Goal: Task Accomplishment & Management: Use online tool/utility

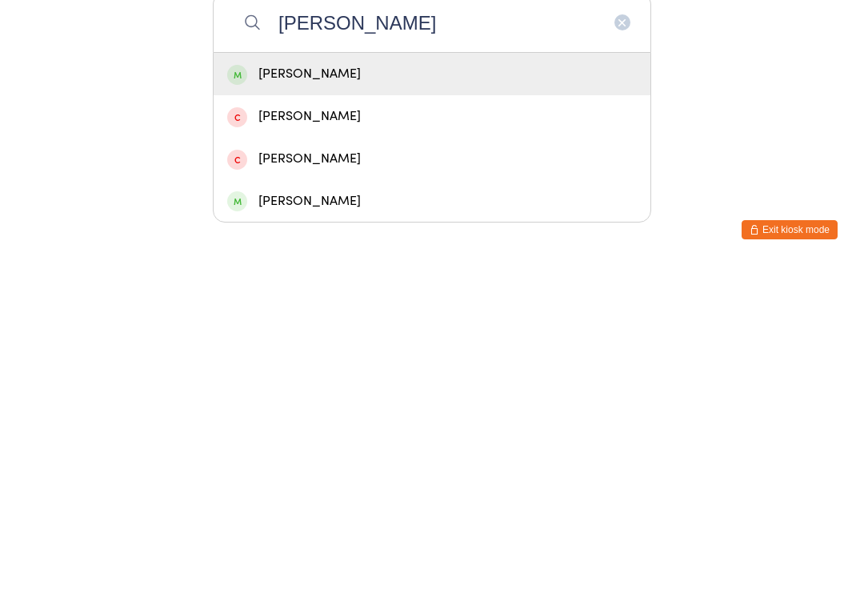
type input "[PERSON_NAME]"
click at [400, 387] on div "[PERSON_NAME]" at bounding box center [432, 398] width 410 height 22
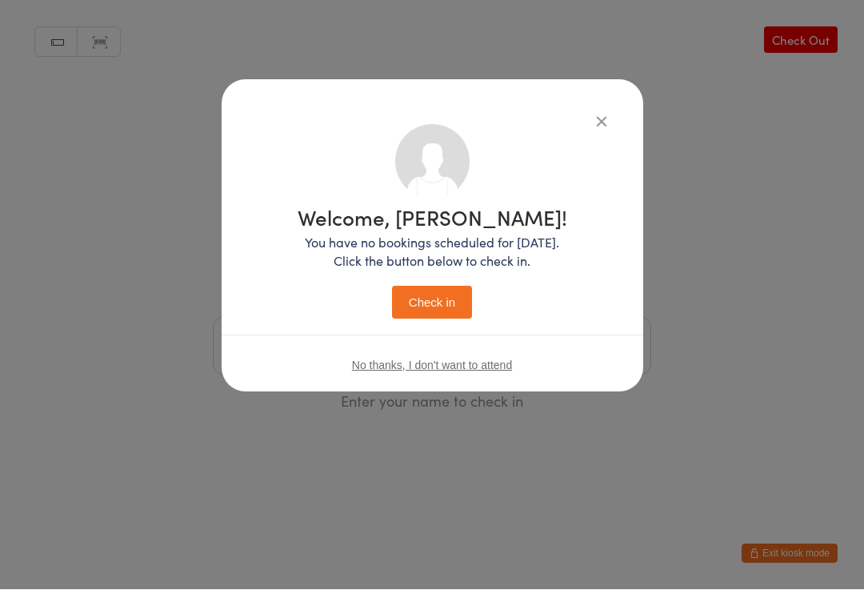
click at [444, 302] on button "Check in" at bounding box center [432, 302] width 80 height 33
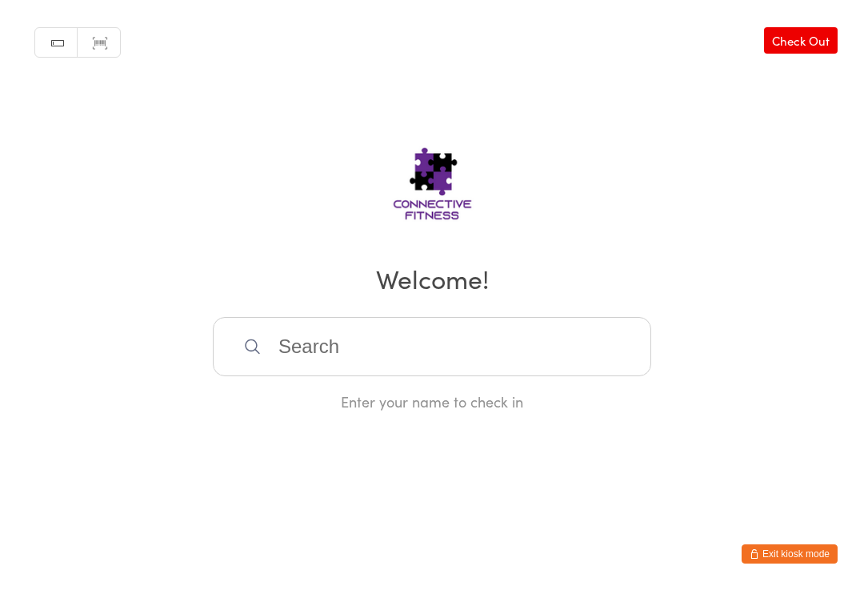
click at [391, 351] on input "search" at bounding box center [432, 346] width 439 height 59
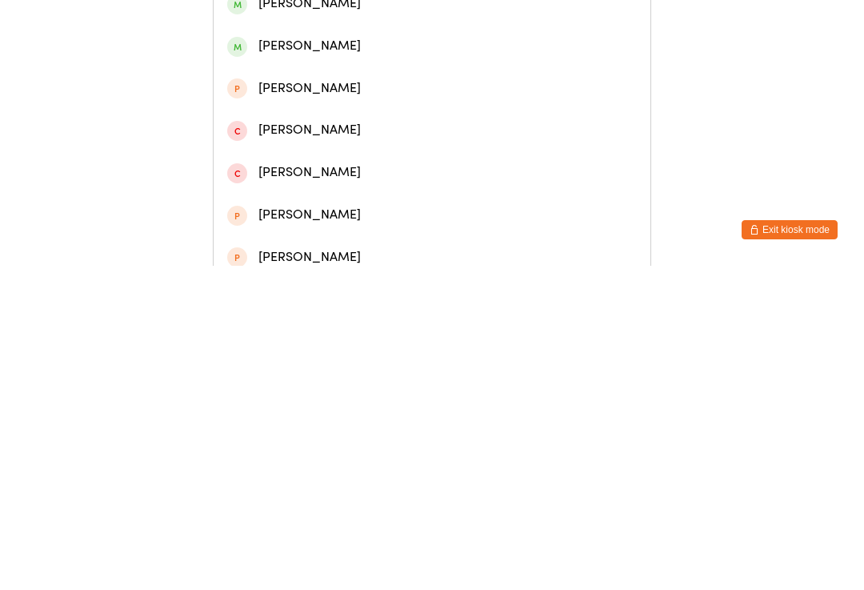
type input "[PERSON_NAME]"
click at [487, 170] on div "[PERSON_NAME]" at bounding box center [432, 159] width 410 height 22
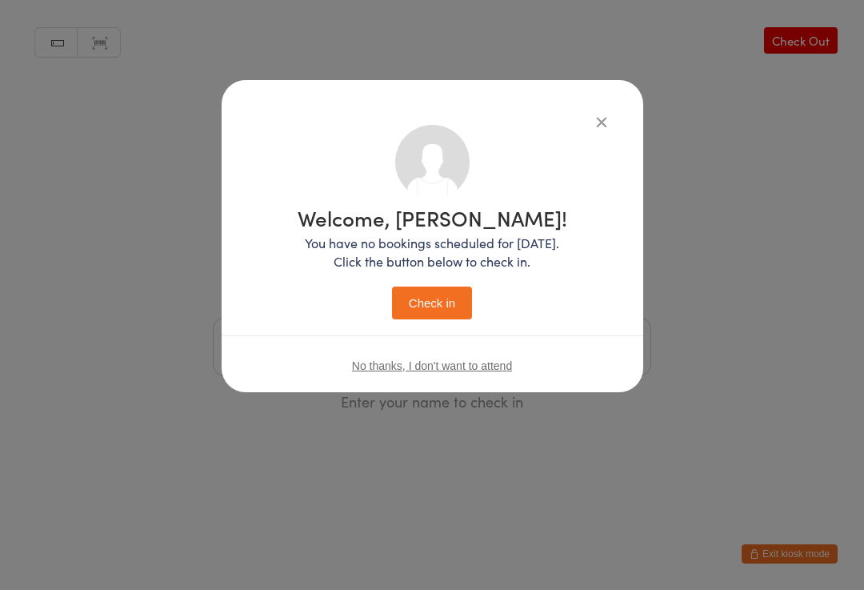
click at [454, 316] on button "Check in" at bounding box center [432, 302] width 80 height 33
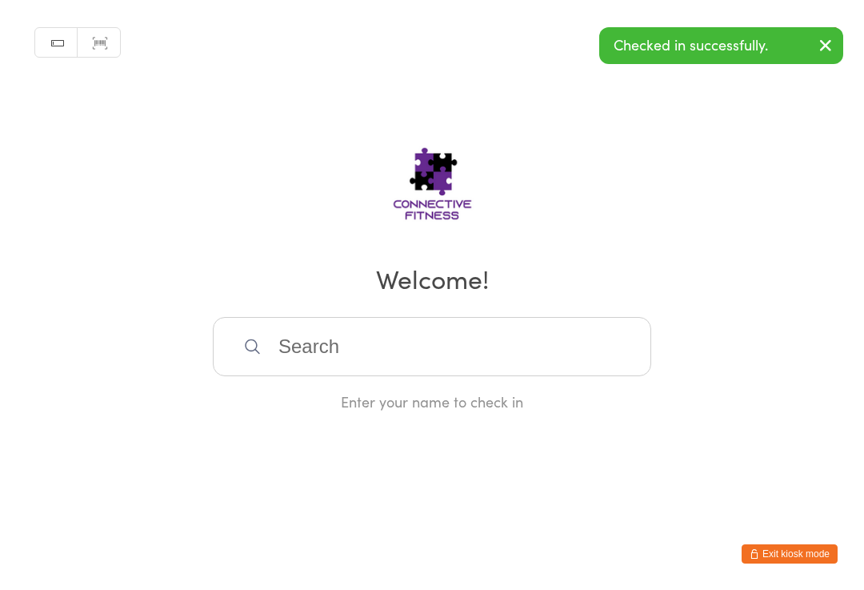
click at [419, 353] on input "search" at bounding box center [432, 346] width 439 height 59
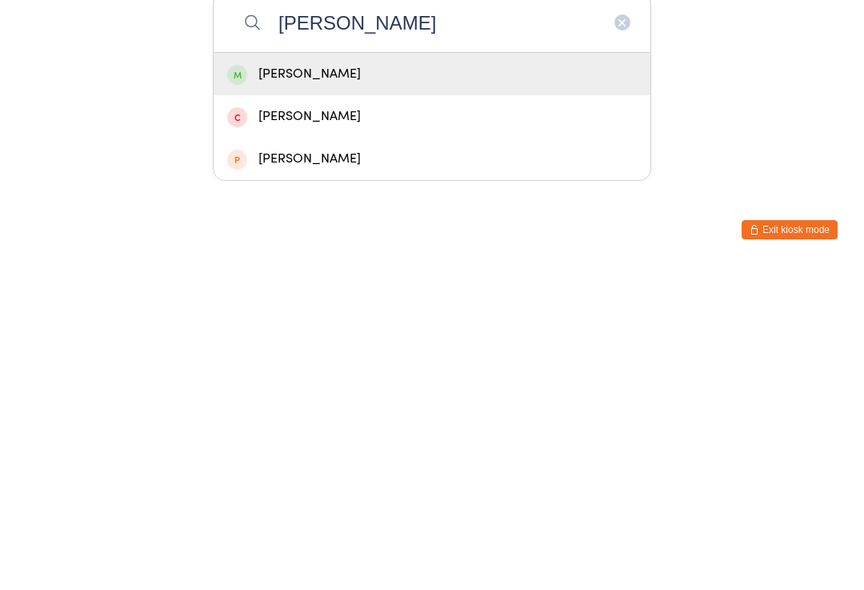
type input "[PERSON_NAME]"
click at [335, 377] on div "[PERSON_NAME]" at bounding box center [432, 398] width 437 height 42
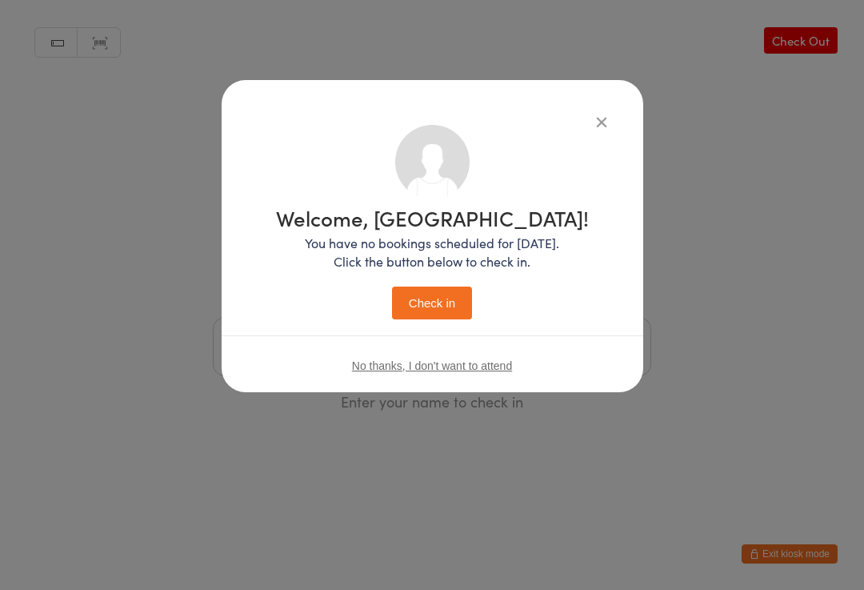
click at [433, 319] on button "Check in" at bounding box center [432, 302] width 80 height 33
click at [434, 305] on button "Check in" at bounding box center [432, 302] width 80 height 33
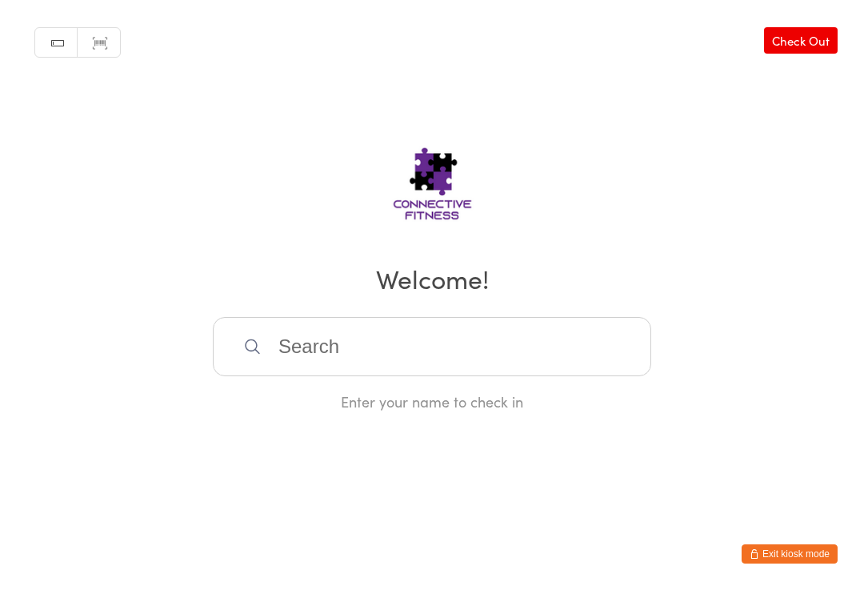
click at [332, 343] on input "search" at bounding box center [432, 346] width 439 height 59
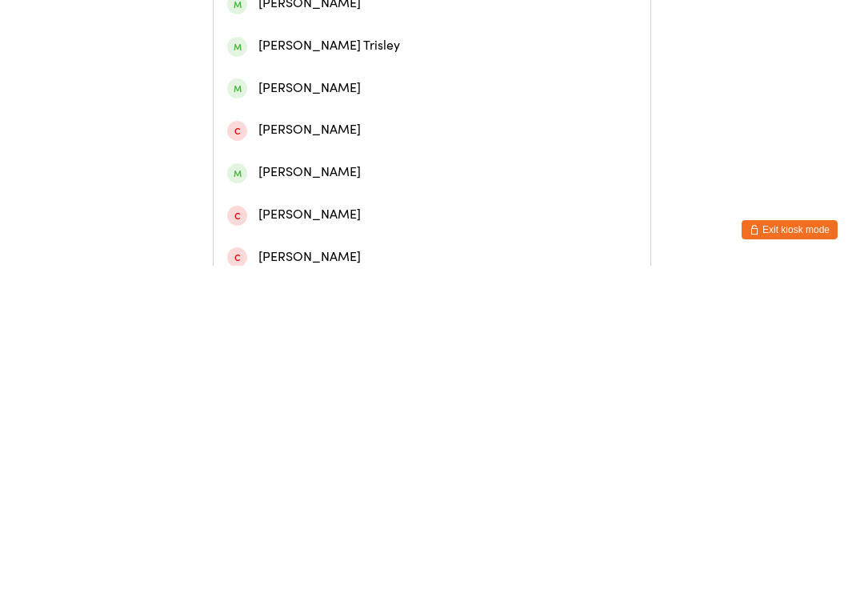
type input "[PERSON_NAME]"
click at [344, 80] on div "[PERSON_NAME]" at bounding box center [432, 74] width 410 height 22
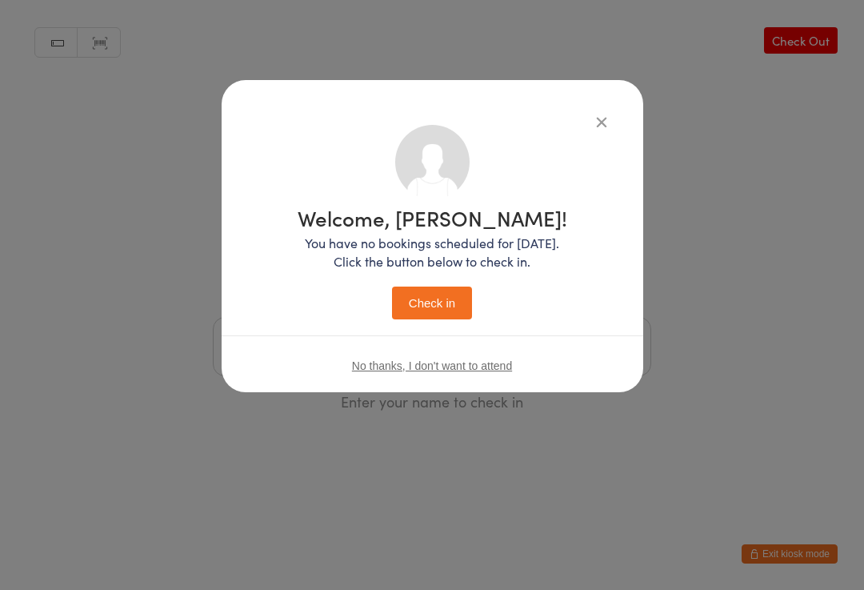
click at [408, 298] on button "Check in" at bounding box center [432, 302] width 80 height 33
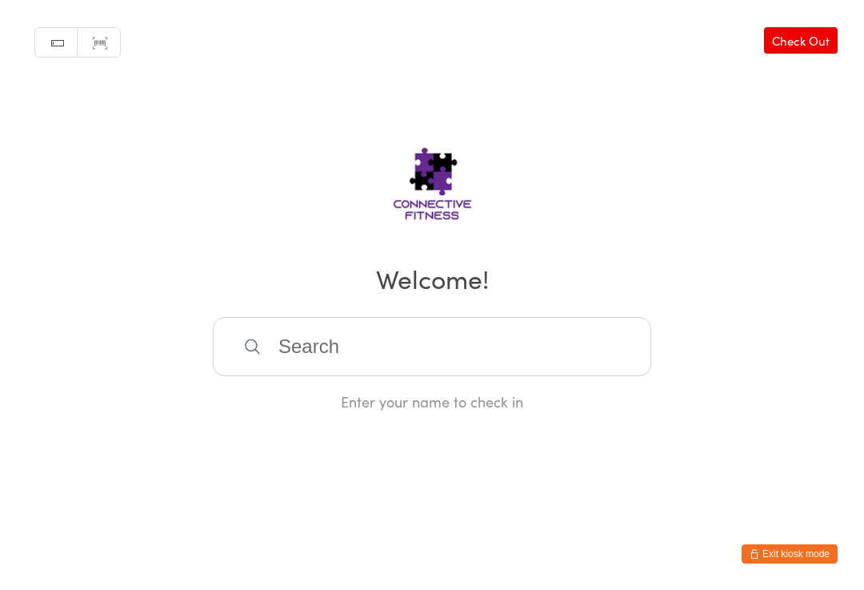
click at [576, 375] on input "search" at bounding box center [432, 346] width 439 height 59
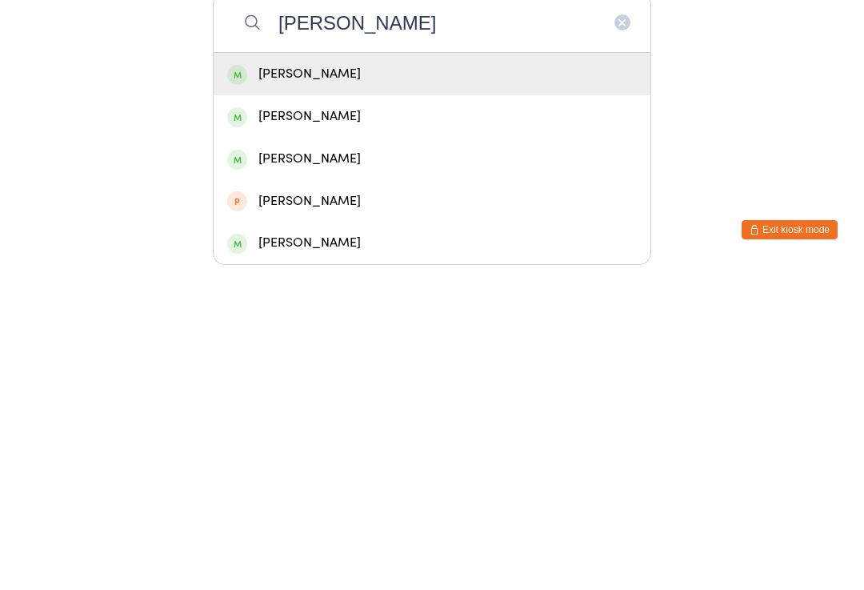
type input "[PERSON_NAME]"
click at [491, 377] on div "[PERSON_NAME]" at bounding box center [432, 398] width 437 height 42
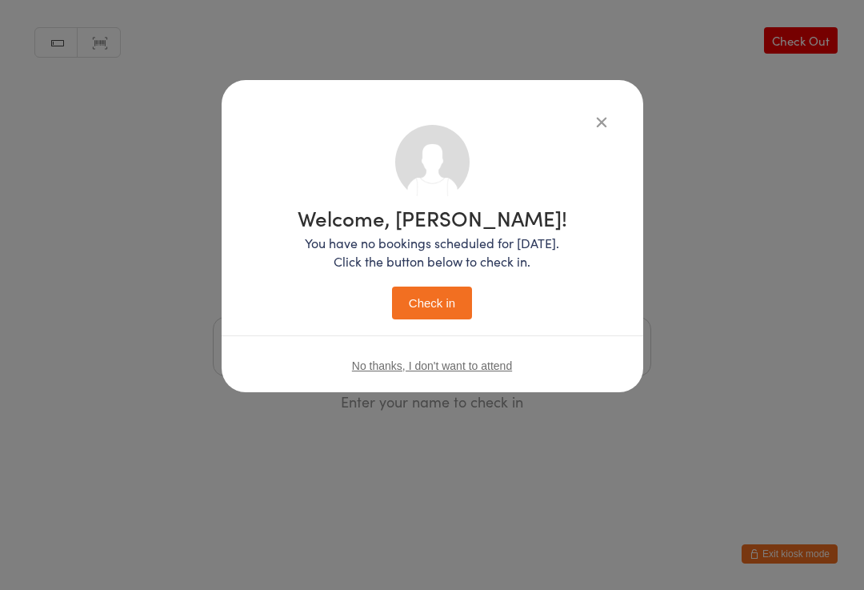
click at [434, 302] on button "Check in" at bounding box center [432, 302] width 80 height 33
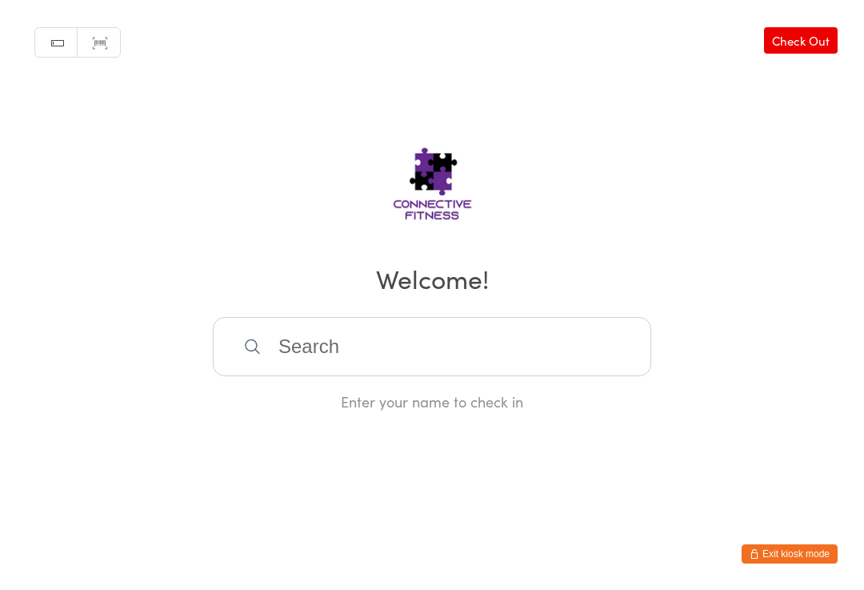
click at [322, 367] on input "search" at bounding box center [432, 346] width 439 height 59
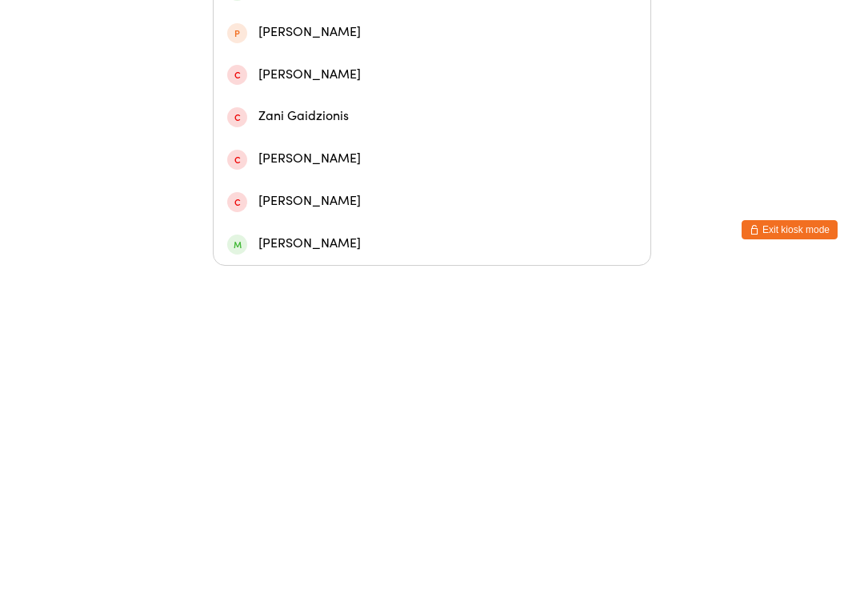
type input "Zan"
click at [292, 261] on div "[PERSON_NAME]" at bounding box center [432, 272] width 410 height 22
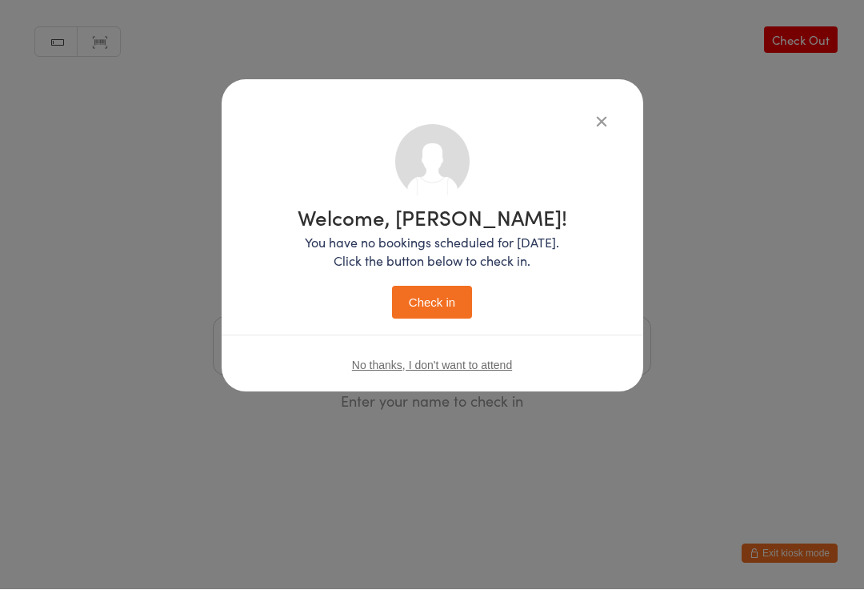
click at [419, 317] on button "Check in" at bounding box center [432, 302] width 80 height 33
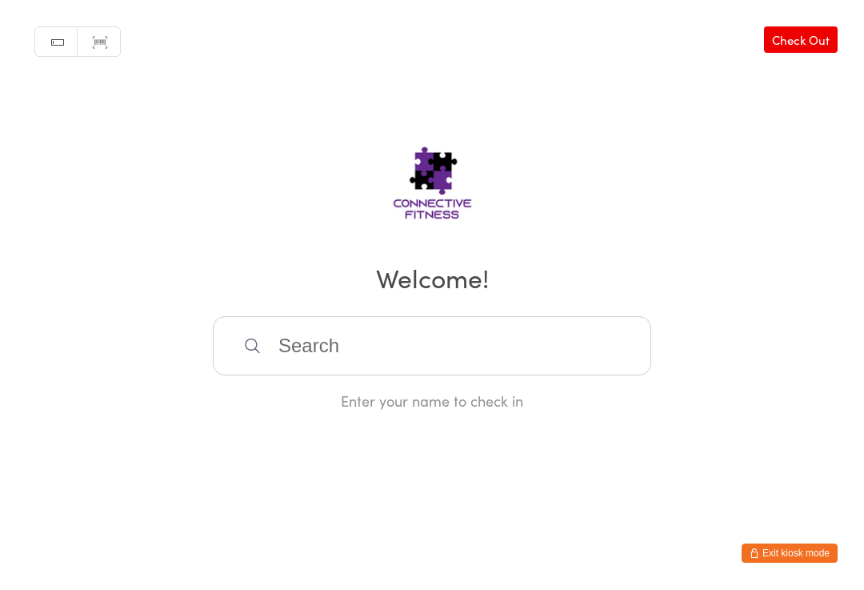
click at [433, 324] on input "search" at bounding box center [432, 346] width 439 height 59
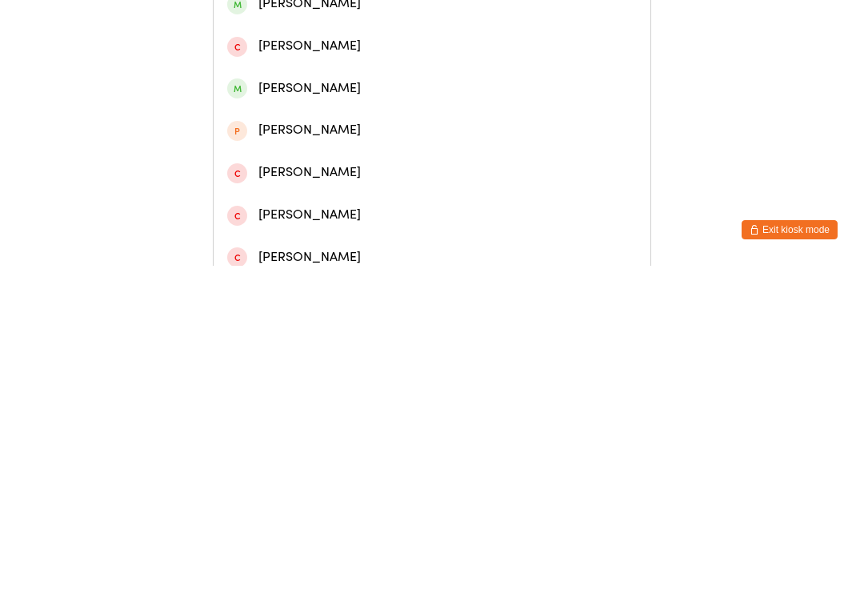
type input "[PERSON_NAME]"
click at [379, 170] on div "[PERSON_NAME]" at bounding box center [432, 159] width 410 height 22
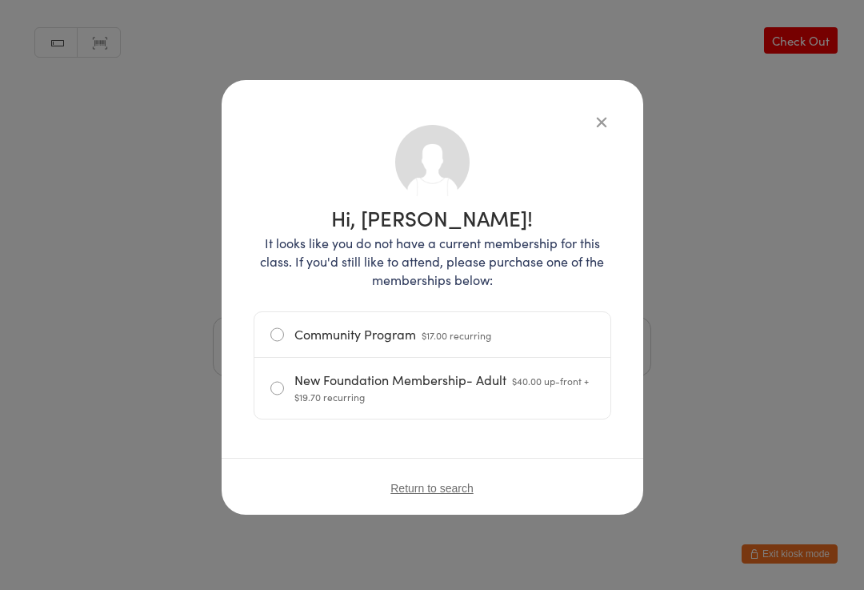
click at [606, 116] on icon "button" at bounding box center [602, 122] width 18 height 18
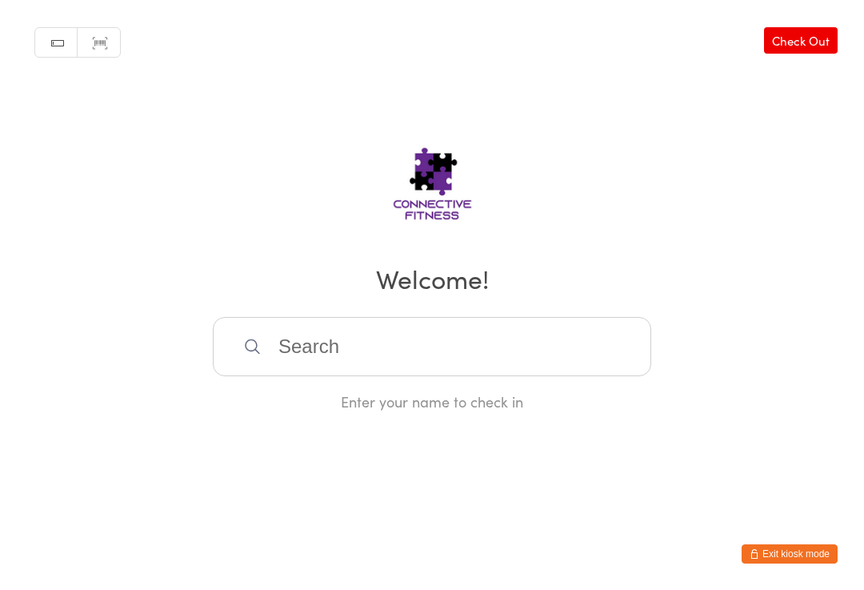
click at [411, 344] on input "search" at bounding box center [432, 346] width 439 height 59
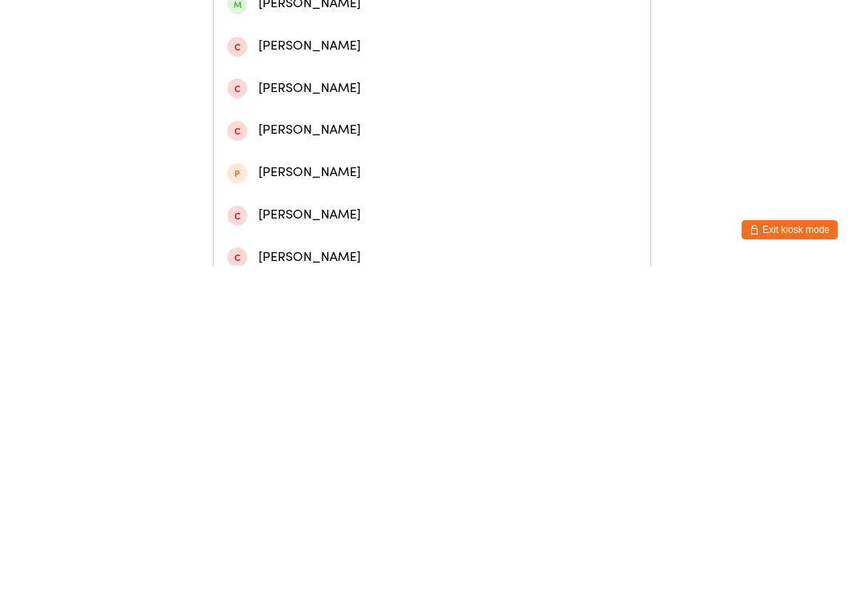
type input "Bradl"
click at [380, 168] on div "[PERSON_NAME]" at bounding box center [432, 159] width 410 height 22
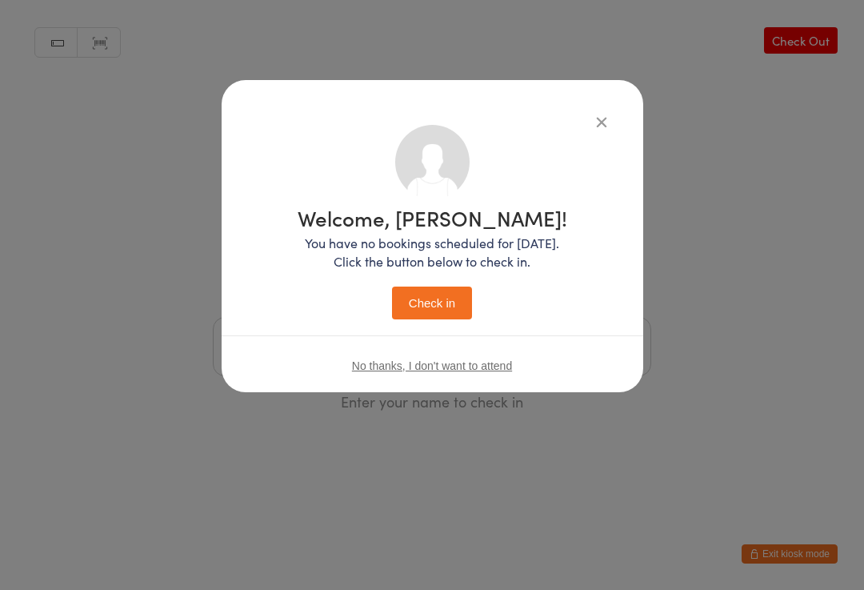
click at [434, 289] on button "Check in" at bounding box center [432, 302] width 80 height 33
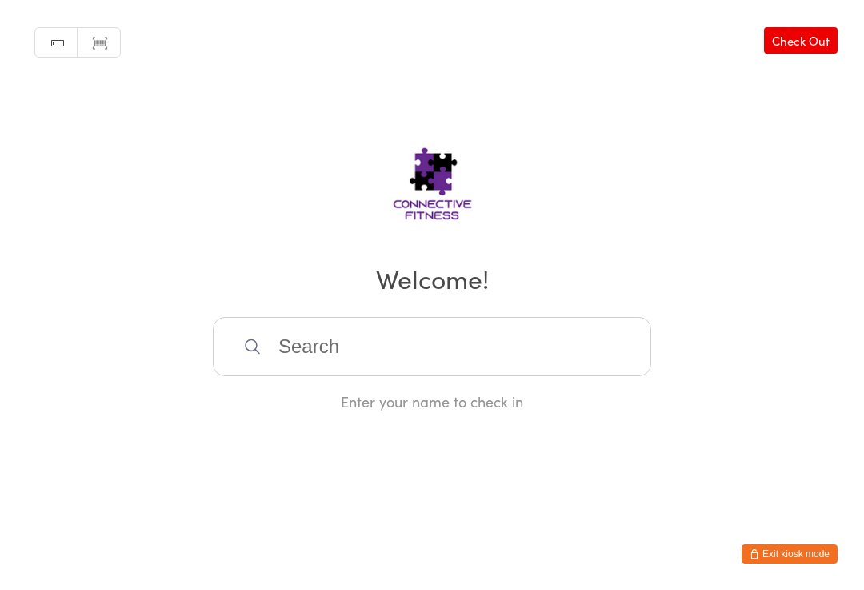
click at [345, 347] on input "search" at bounding box center [432, 346] width 439 height 59
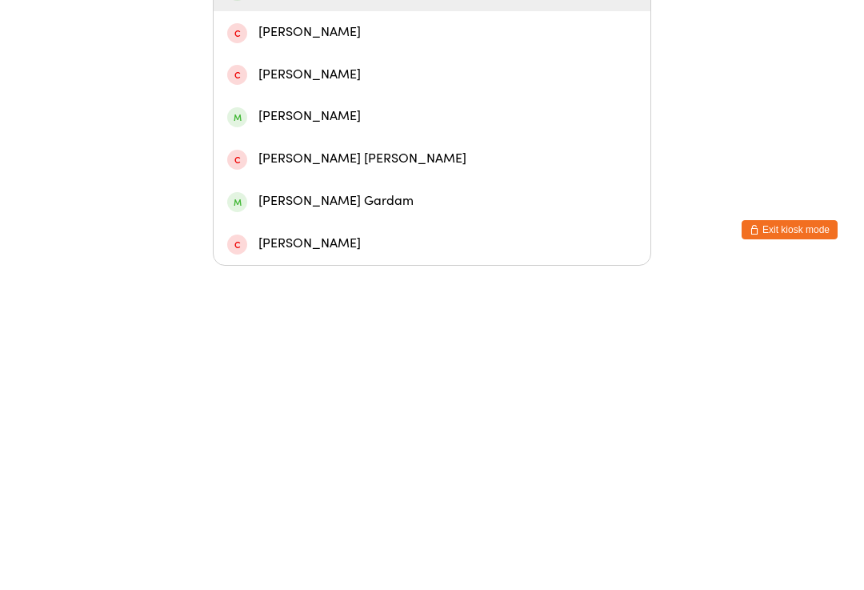
type input "Gar"
click at [339, 293] on div "[PERSON_NAME]" at bounding box center [432, 314] width 437 height 42
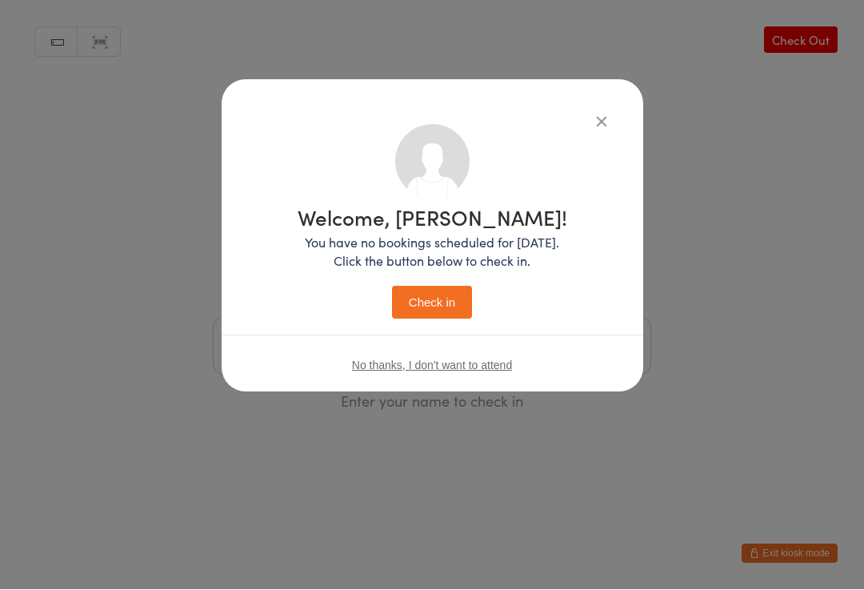
click at [437, 307] on button "Check in" at bounding box center [432, 302] width 80 height 33
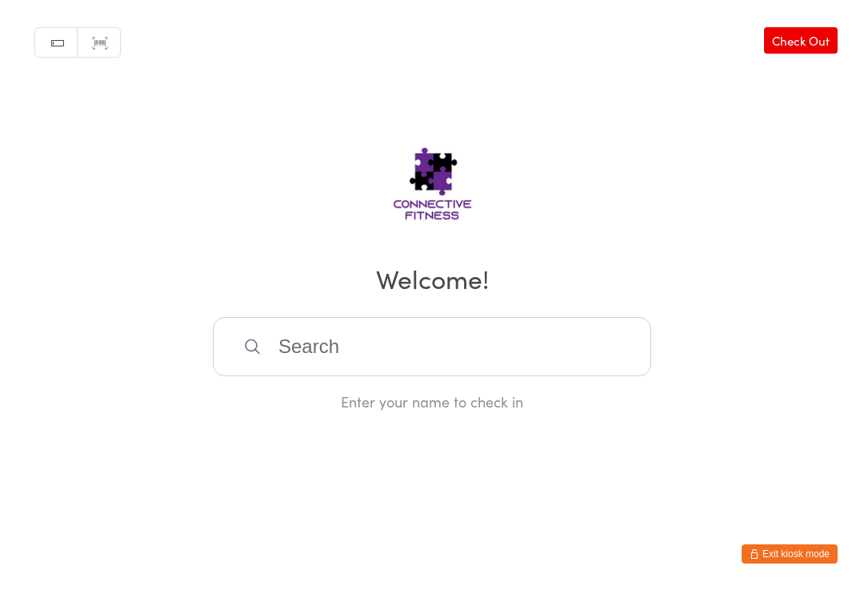
click at [308, 364] on input "search" at bounding box center [432, 346] width 439 height 59
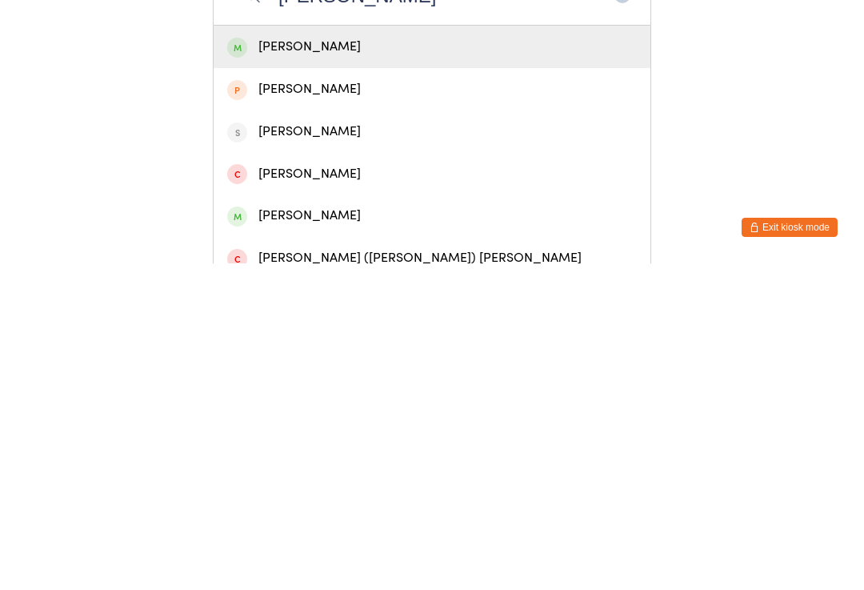
scroll to position [72, 0]
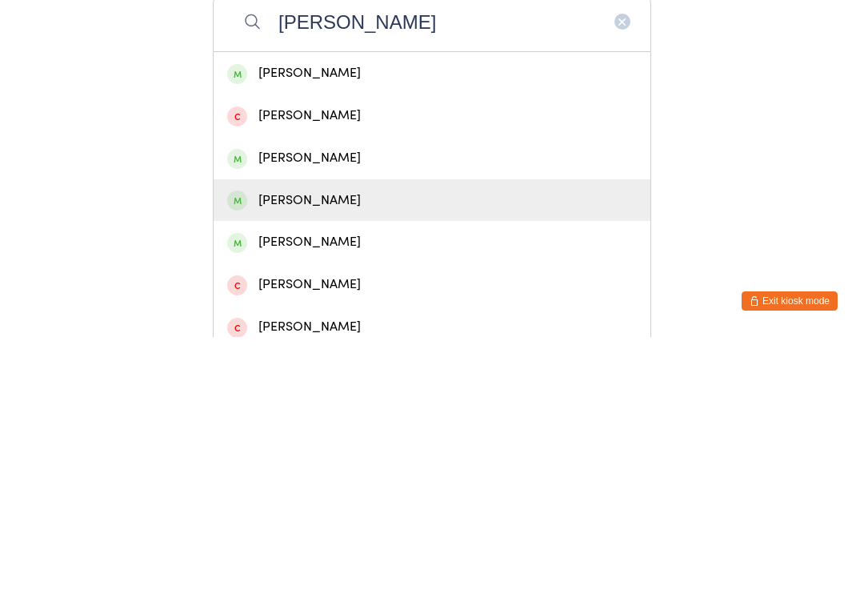
type input "[PERSON_NAME]"
click at [291, 443] on div "[PERSON_NAME]" at bounding box center [432, 454] width 410 height 22
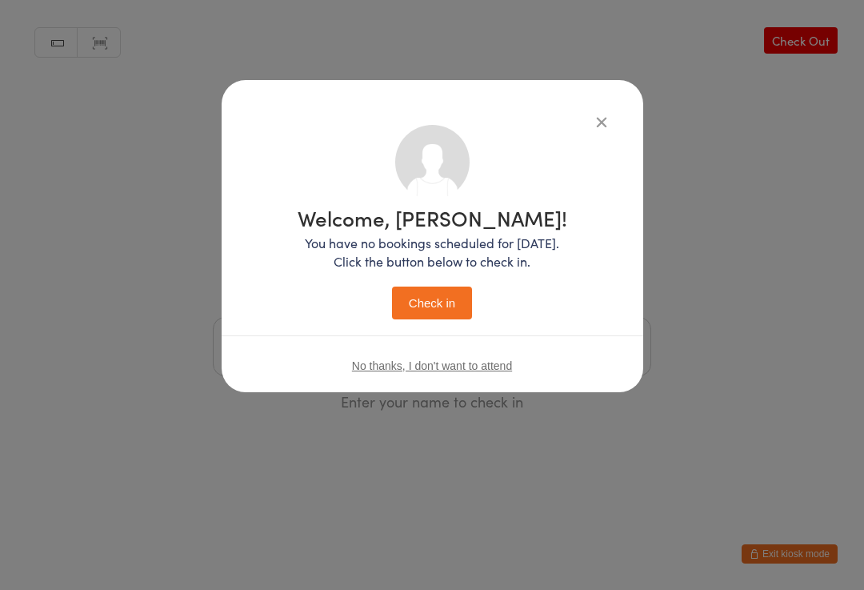
click at [435, 298] on button "Check in" at bounding box center [432, 302] width 80 height 33
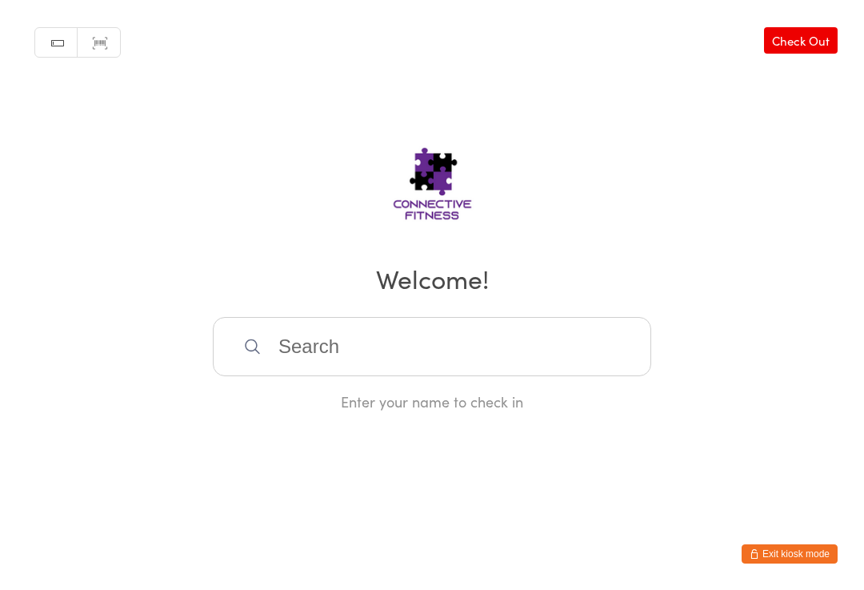
click at [511, 348] on input "search" at bounding box center [432, 346] width 439 height 59
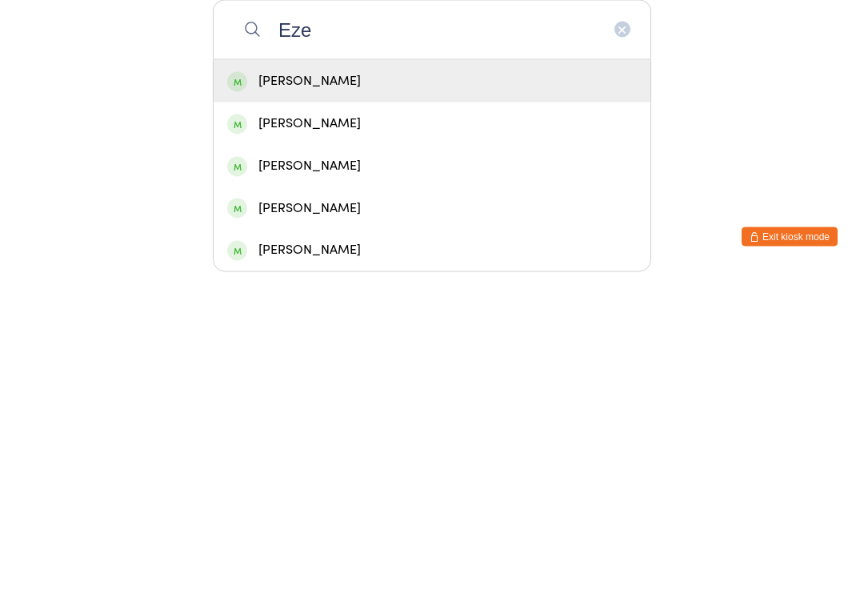
type input "Eze"
click at [383, 387] on div "[PERSON_NAME]" at bounding box center [432, 398] width 410 height 22
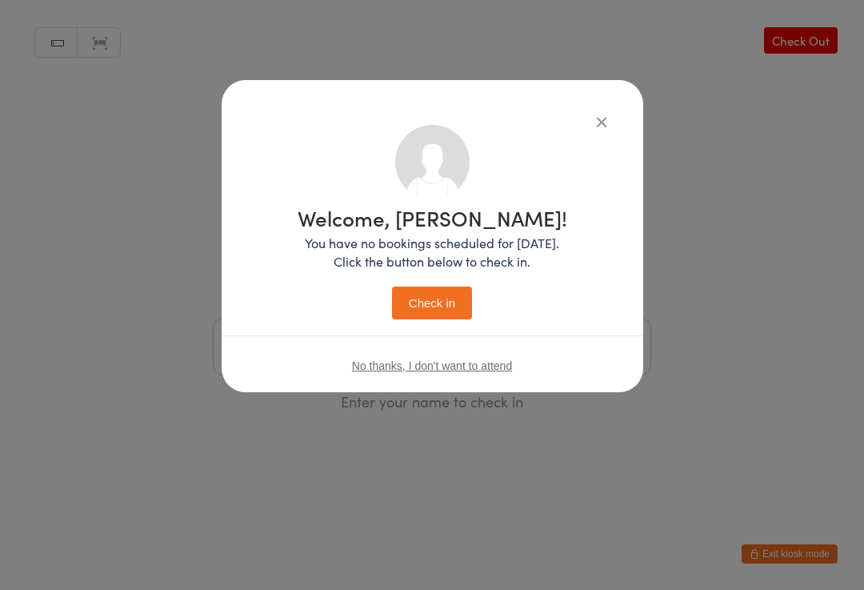
click at [459, 305] on button "Check in" at bounding box center [432, 302] width 80 height 33
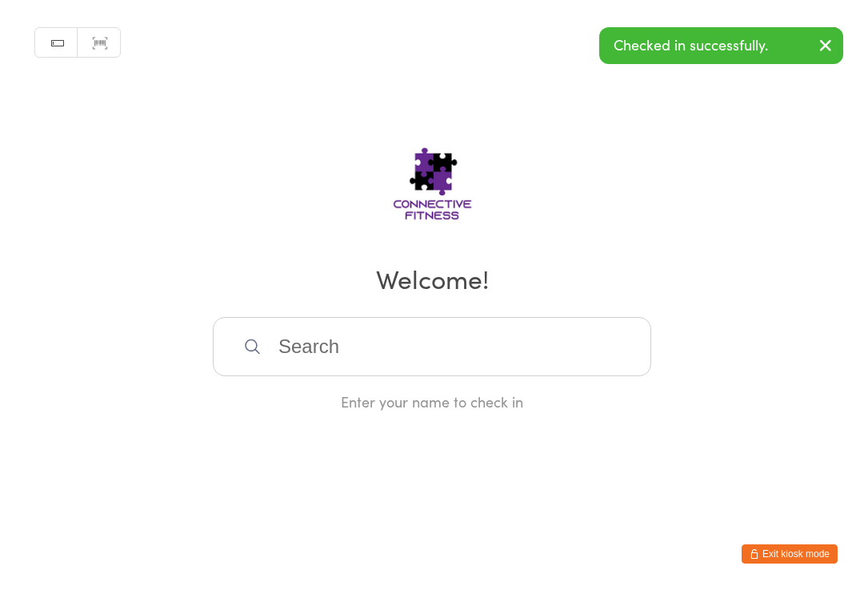
click at [431, 352] on input "search" at bounding box center [432, 346] width 439 height 59
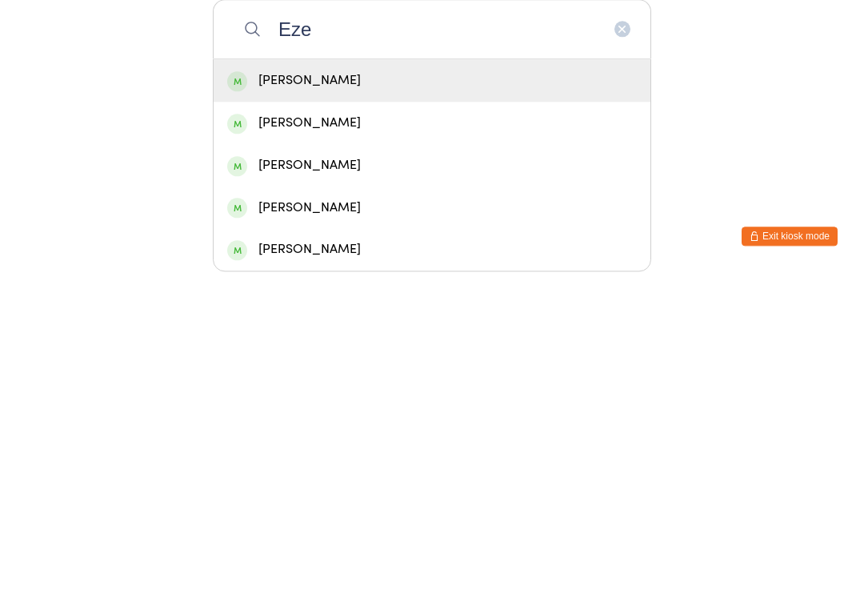
type input "Eze"
click at [354, 556] on div "[PERSON_NAME]" at bounding box center [432, 567] width 410 height 22
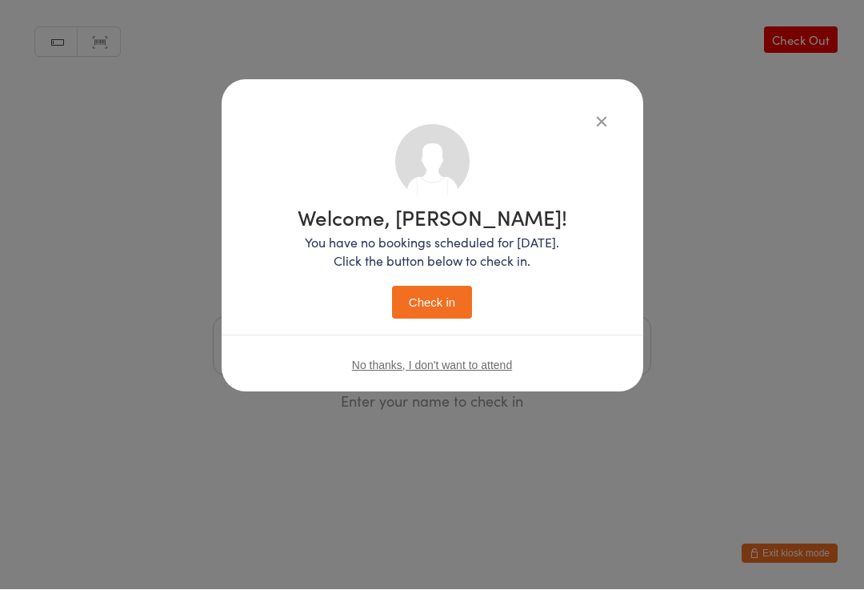
click at [440, 290] on button "Check in" at bounding box center [432, 302] width 80 height 33
click at [423, 312] on button "Check in" at bounding box center [432, 302] width 80 height 33
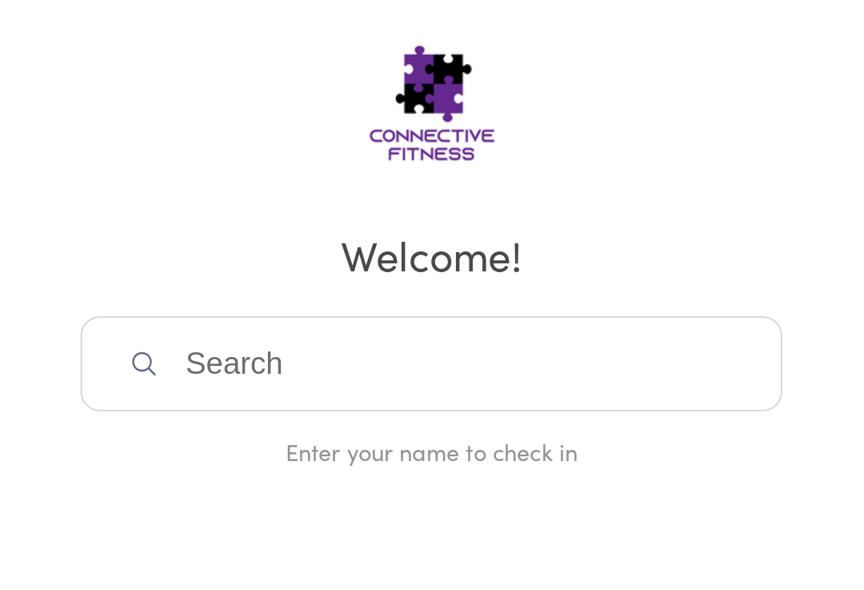
click at [213, 317] on input "search" at bounding box center [432, 346] width 439 height 59
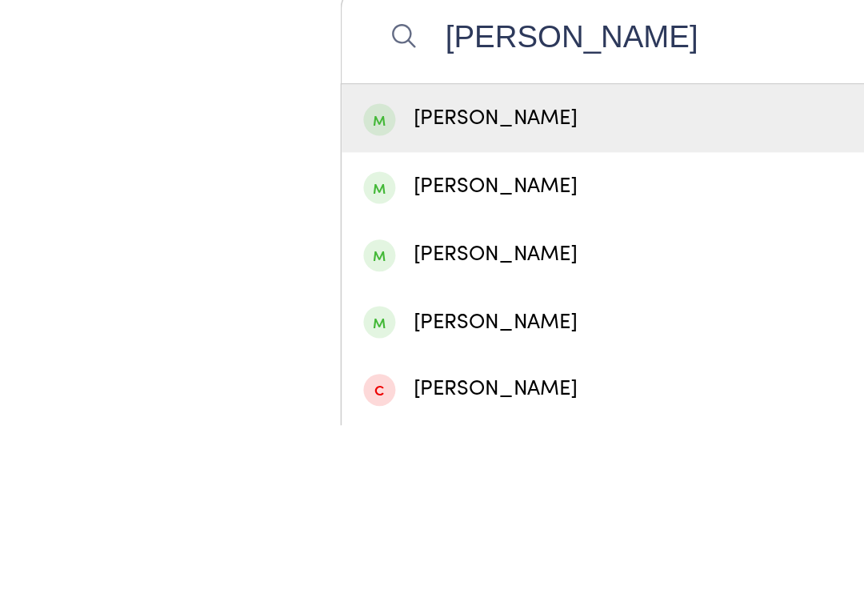
type input "[PERSON_NAME]"
click at [335, 387] on div "[PERSON_NAME]" at bounding box center [432, 398] width 410 height 22
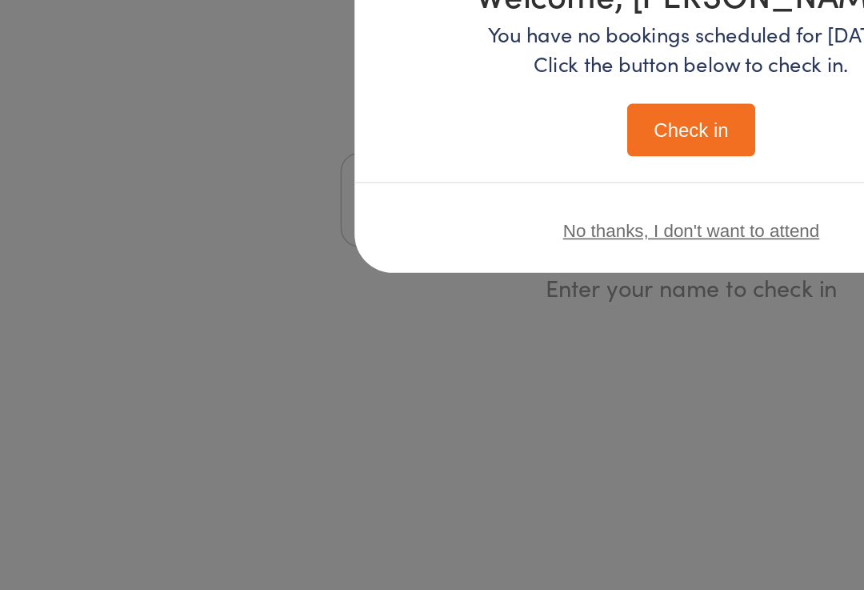
click at [443, 286] on button "Check in" at bounding box center [432, 302] width 80 height 33
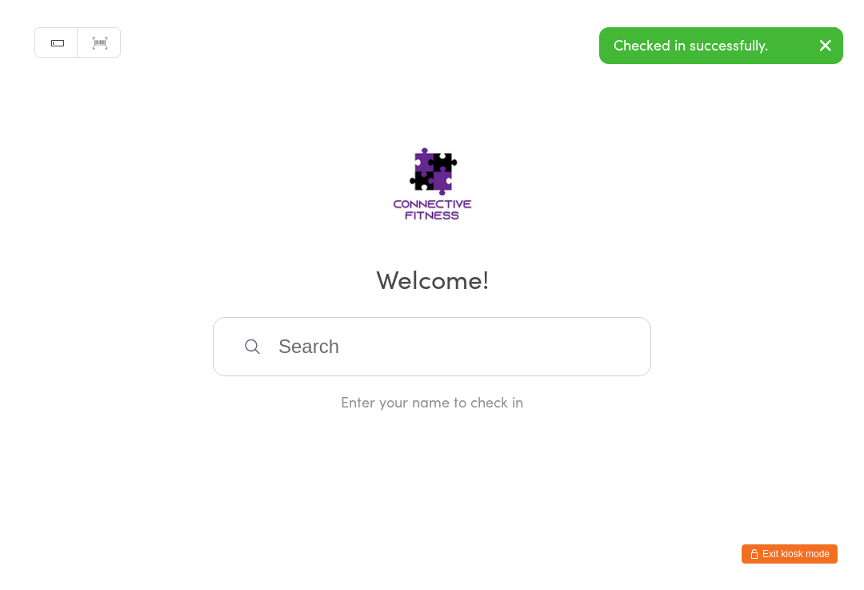
click at [478, 352] on input "search" at bounding box center [432, 346] width 439 height 59
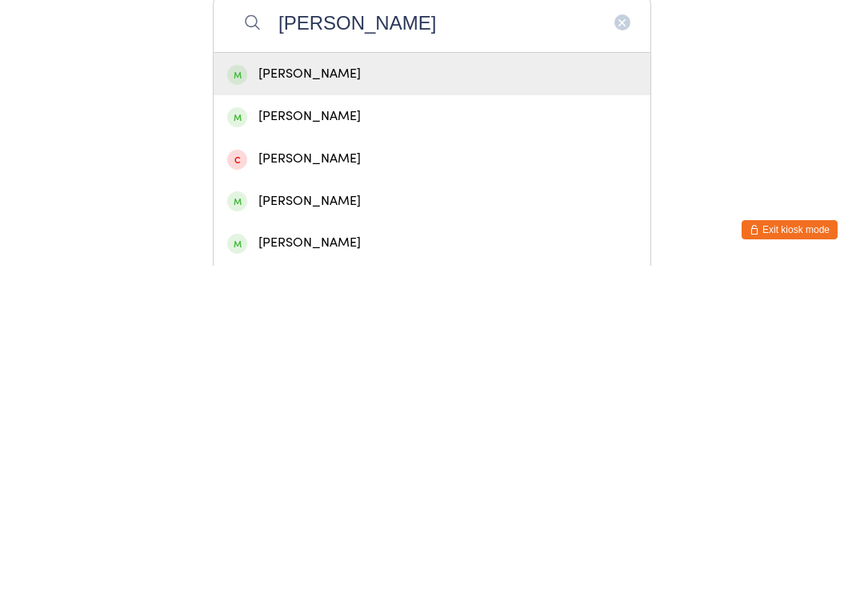
type input "[PERSON_NAME]"
click at [425, 387] on div "[PERSON_NAME]" at bounding box center [432, 398] width 410 height 22
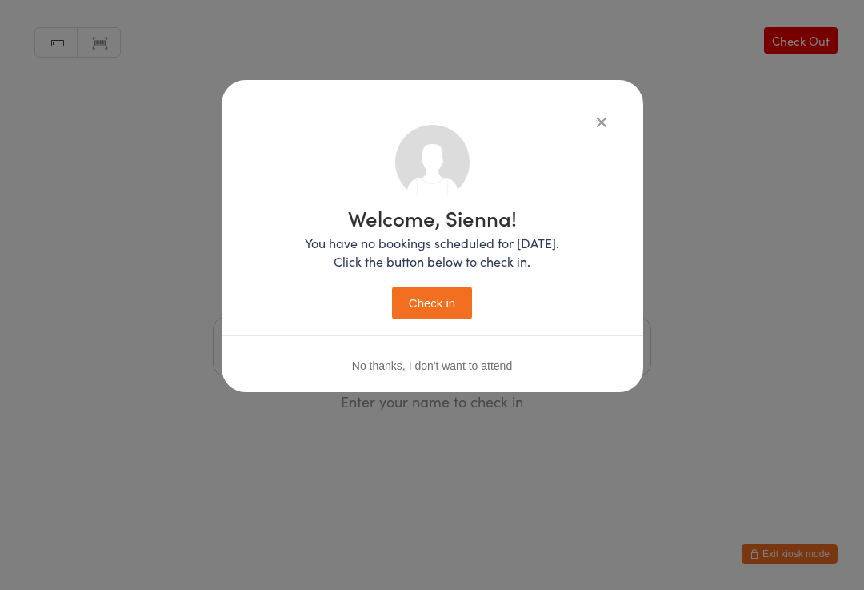
click at [439, 306] on button "Check in" at bounding box center [432, 302] width 80 height 33
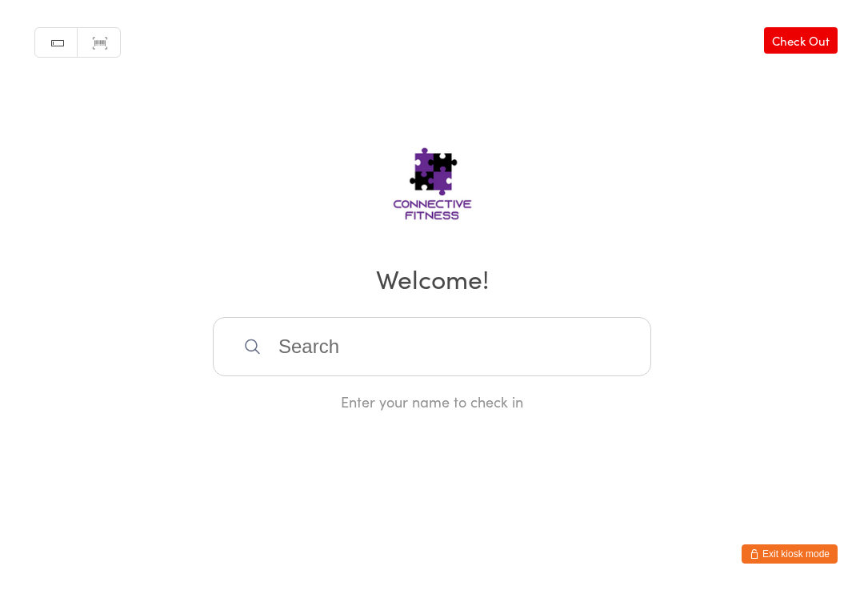
click at [452, 362] on input "search" at bounding box center [432, 346] width 439 height 59
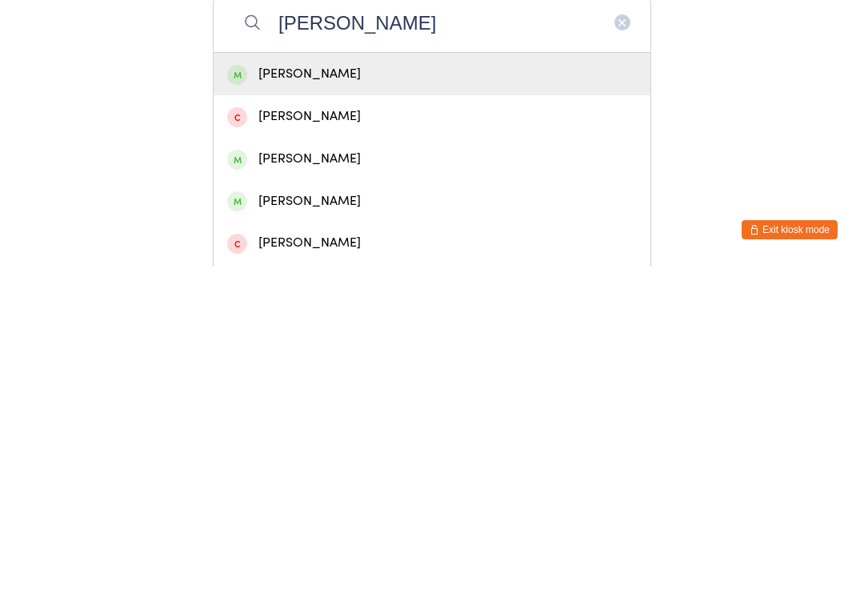
type input "[PERSON_NAME]"
click at [380, 387] on div "[PERSON_NAME]" at bounding box center [432, 398] width 410 height 22
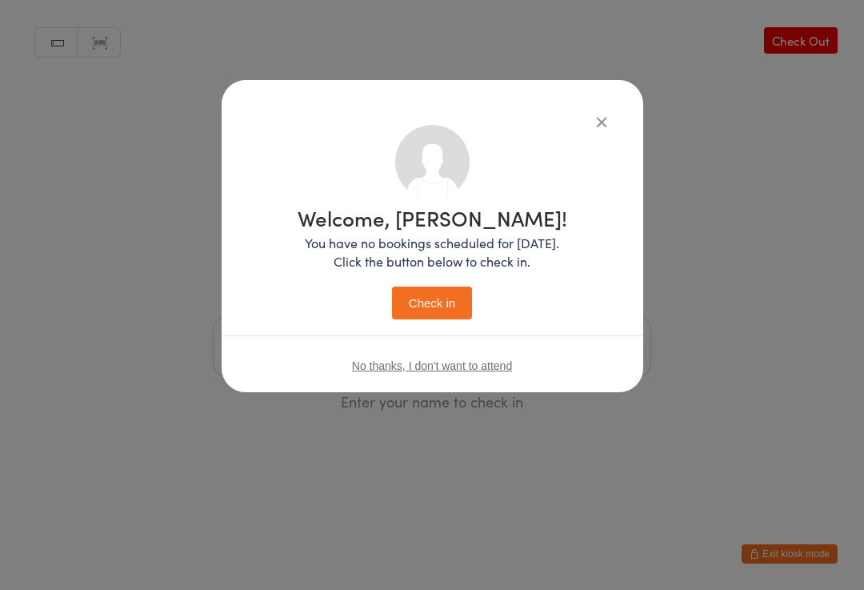
click at [451, 298] on button "Check in" at bounding box center [432, 302] width 80 height 33
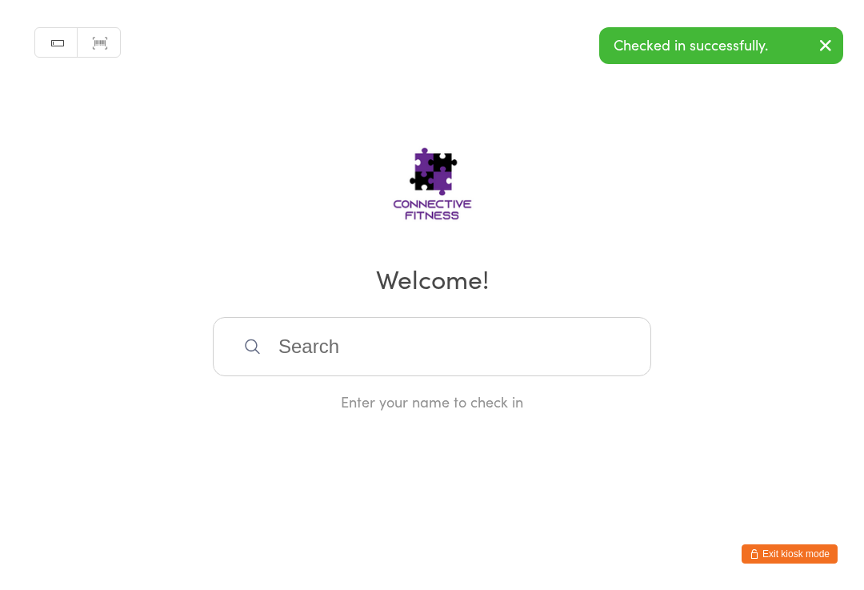
click at [307, 338] on input "search" at bounding box center [432, 346] width 439 height 59
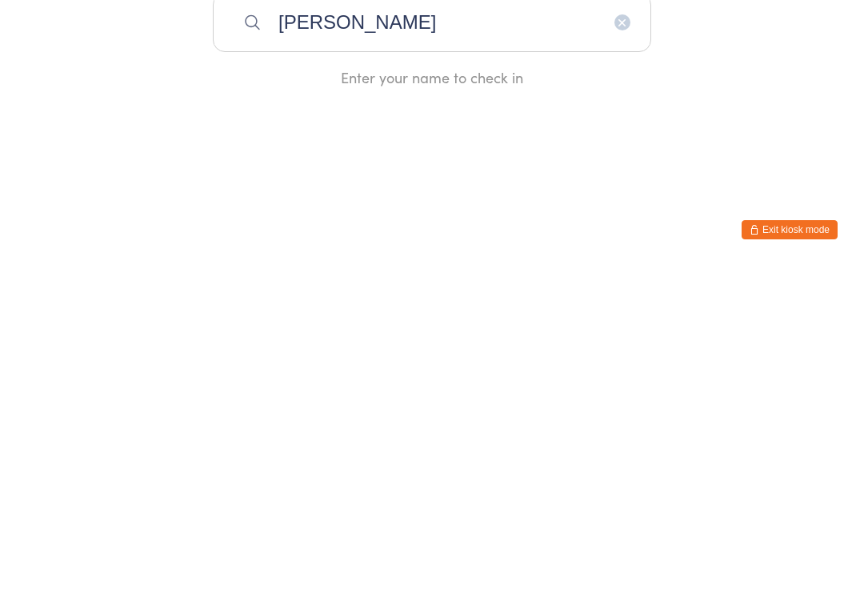
type input "[PERSON_NAME]"
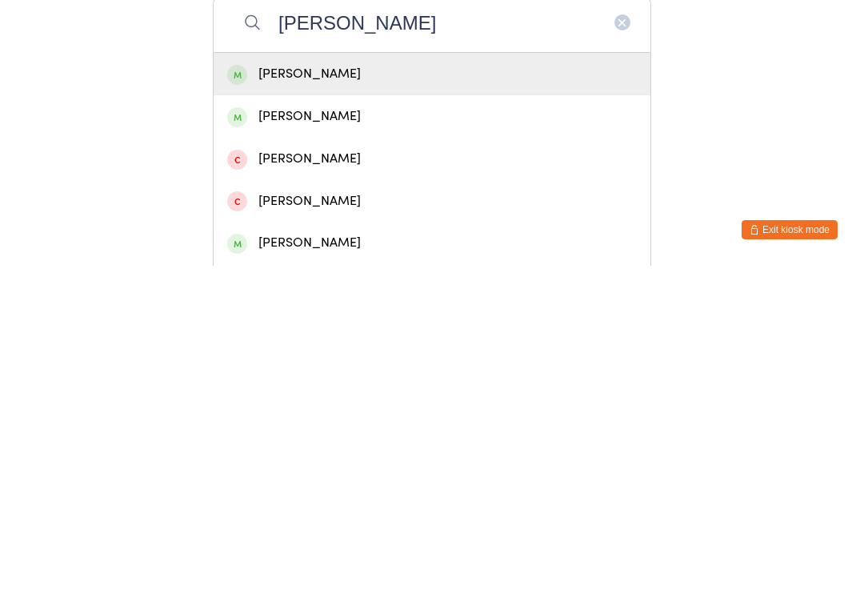
click at [288, 387] on div "[PERSON_NAME]" at bounding box center [432, 398] width 410 height 22
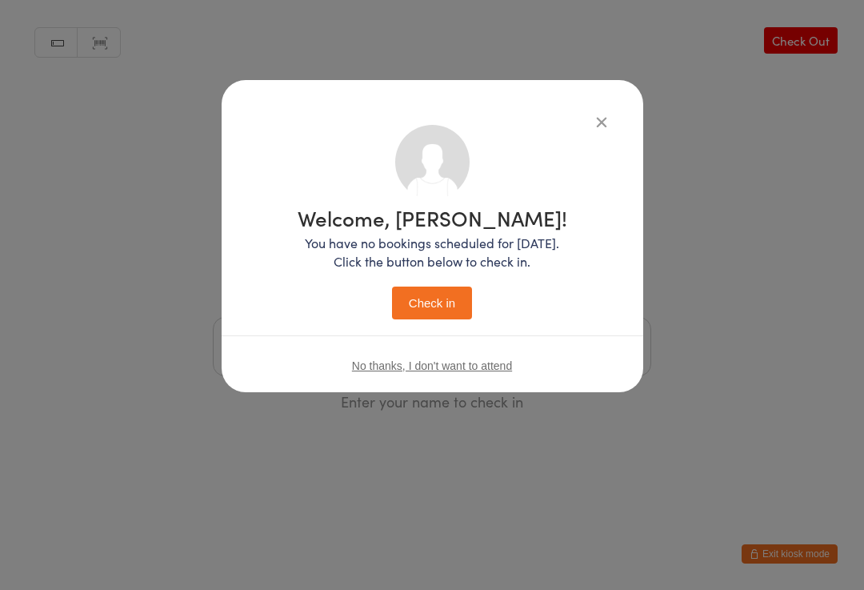
click at [431, 298] on button "Check in" at bounding box center [432, 302] width 80 height 33
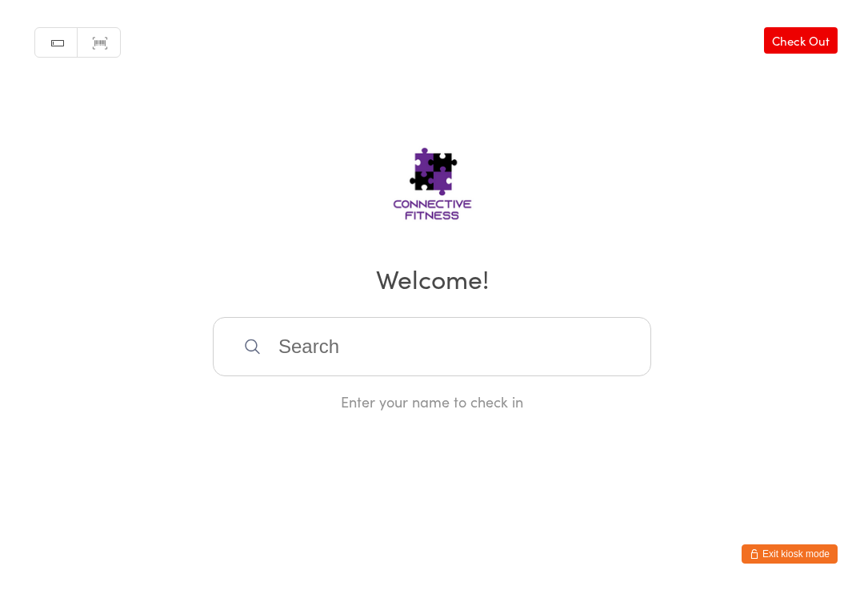
click at [789, 51] on link "Check Out" at bounding box center [801, 40] width 74 height 26
click at [391, 361] on input "search" at bounding box center [432, 346] width 439 height 59
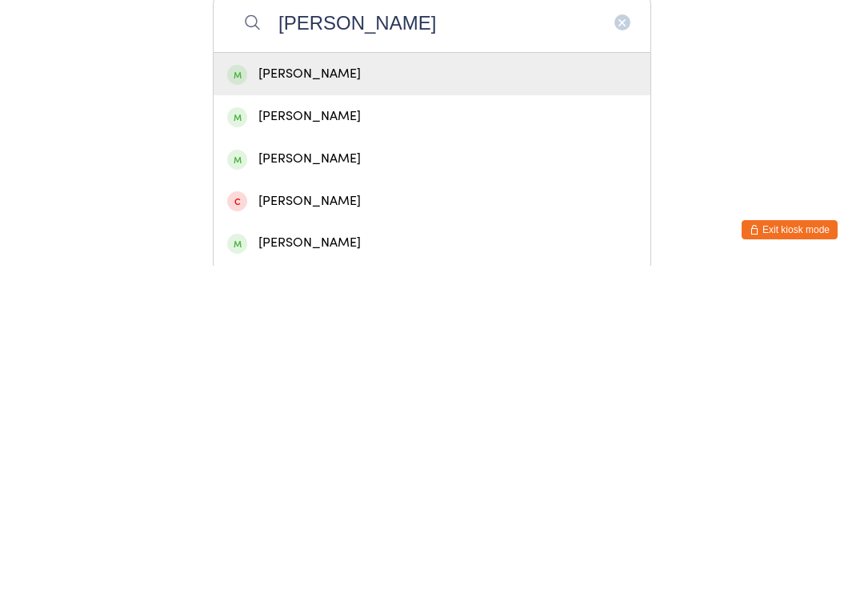
type input "[PERSON_NAME]"
click at [367, 556] on div "[PERSON_NAME]" at bounding box center [432, 567] width 410 height 22
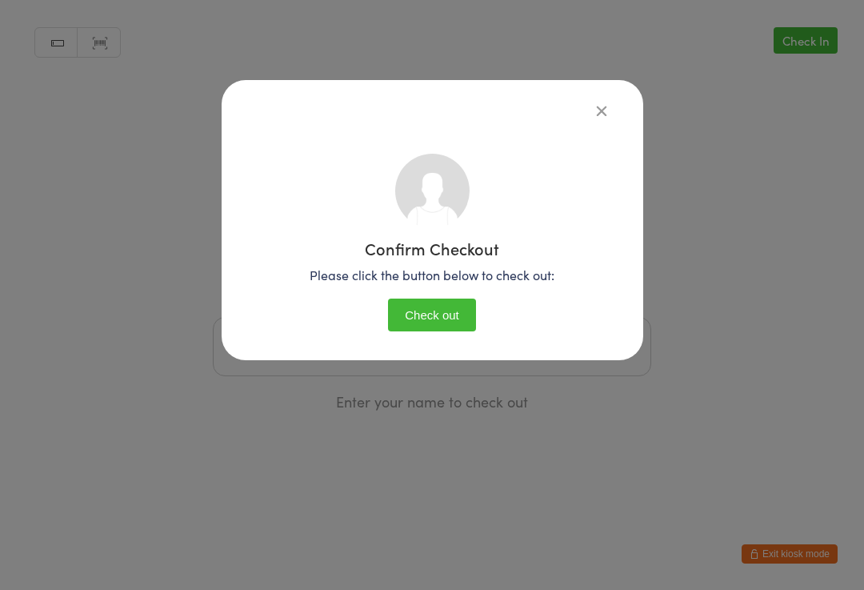
click at [446, 307] on button "Check out" at bounding box center [432, 314] width 88 height 33
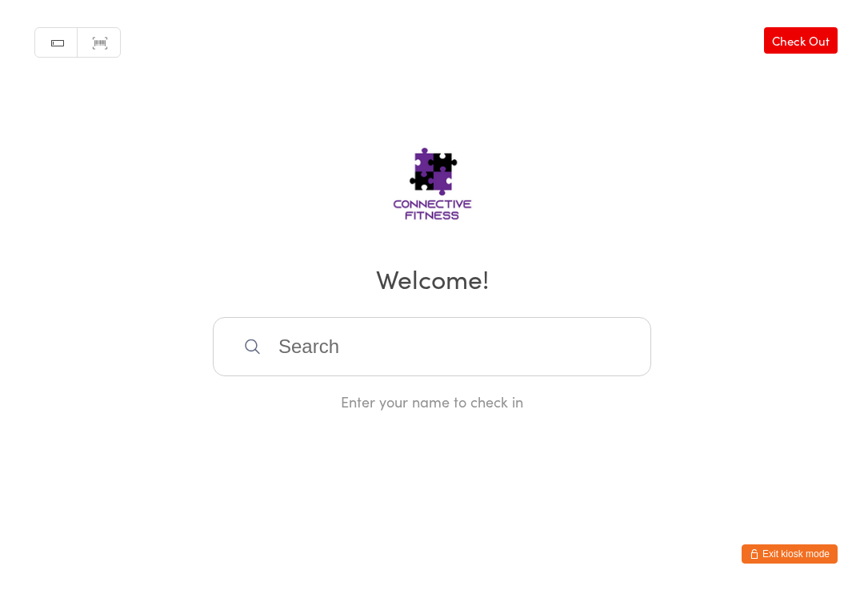
click at [242, 360] on input "search" at bounding box center [432, 346] width 439 height 59
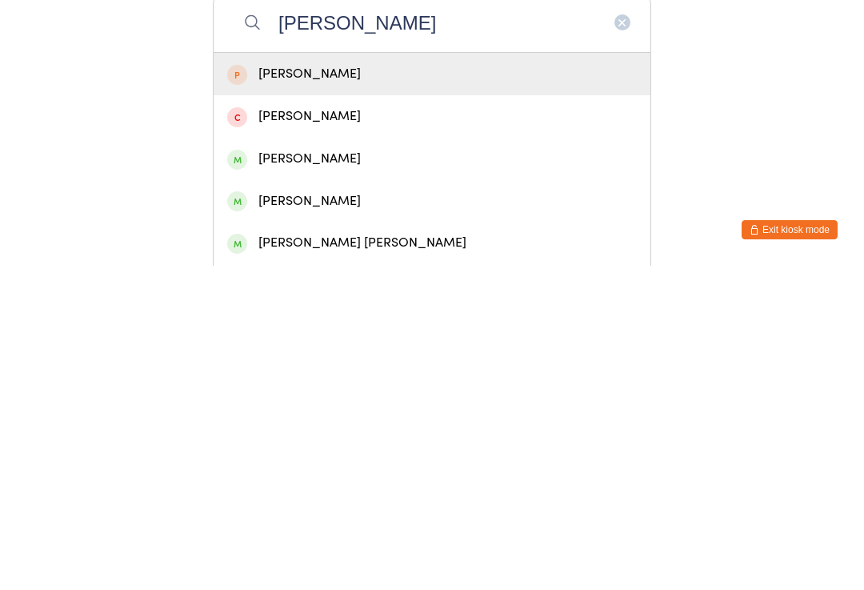
type input "[PERSON_NAME]"
click at [329, 387] on div "[PERSON_NAME]" at bounding box center [432, 398] width 410 height 22
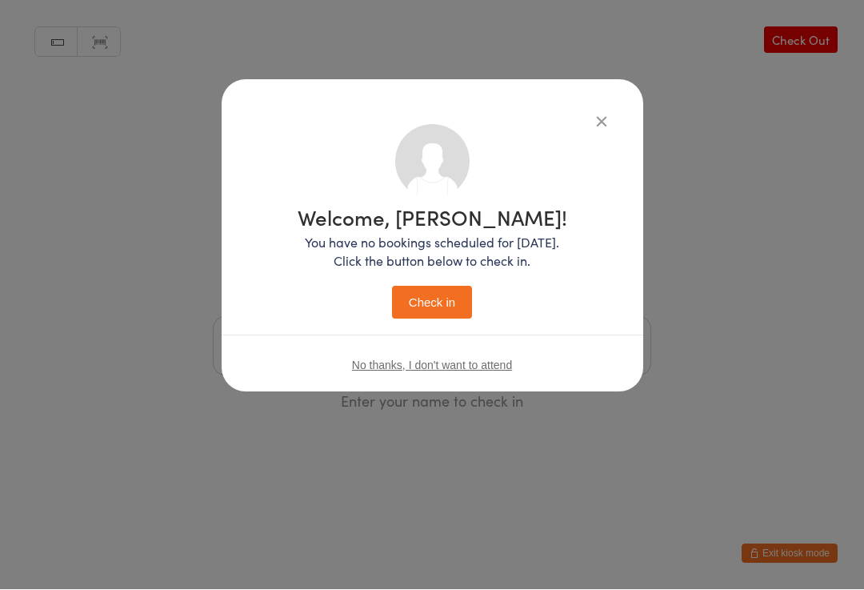
click at [422, 295] on button "Check in" at bounding box center [432, 302] width 80 height 33
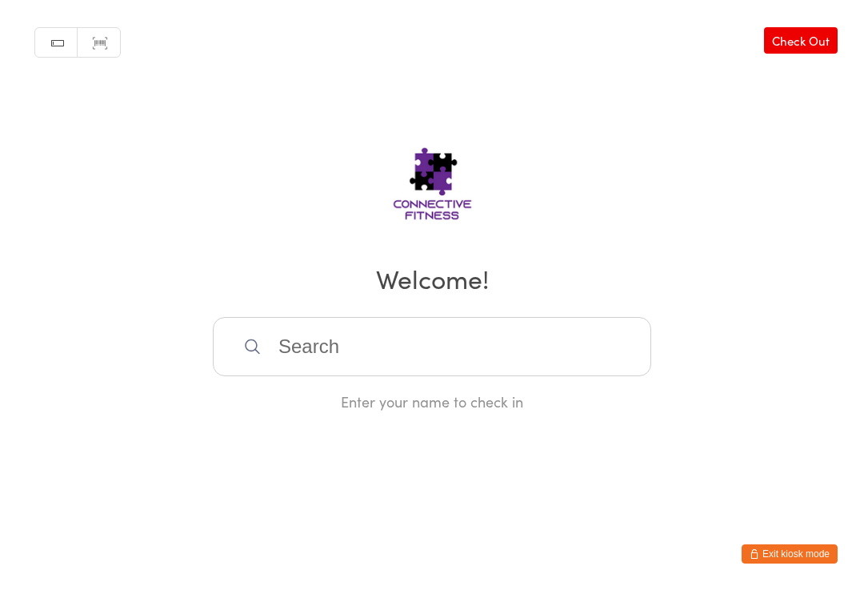
click at [405, 348] on input "search" at bounding box center [432, 346] width 439 height 59
click at [503, 355] on input "search" at bounding box center [432, 346] width 439 height 59
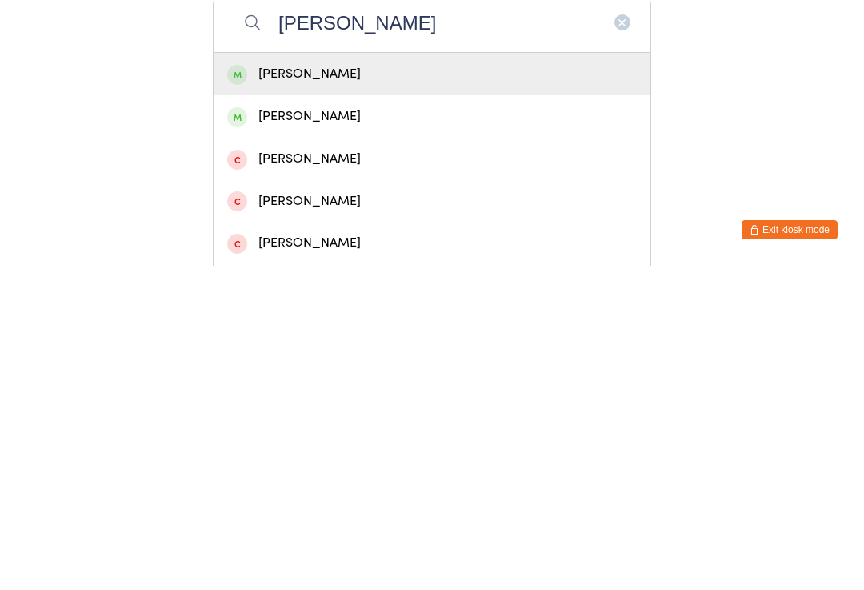
type input "[PERSON_NAME]"
click at [378, 430] on div "[PERSON_NAME]" at bounding box center [432, 441] width 410 height 22
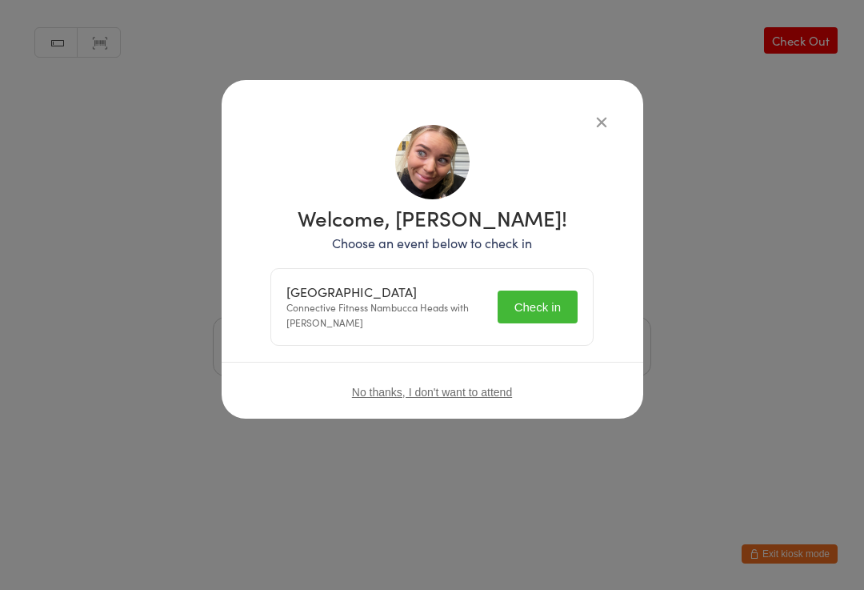
click at [547, 290] on button "Check in" at bounding box center [538, 306] width 80 height 33
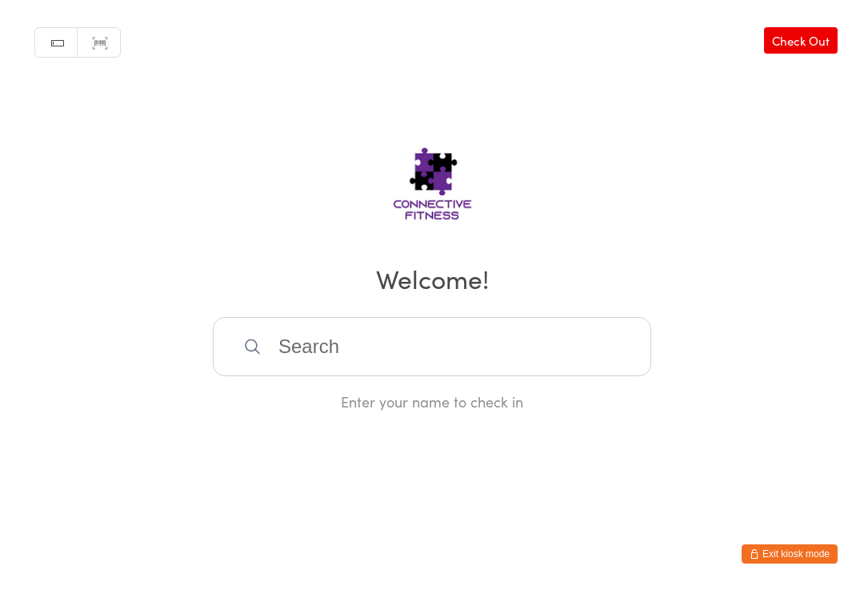
click at [335, 358] on input "search" at bounding box center [432, 346] width 439 height 59
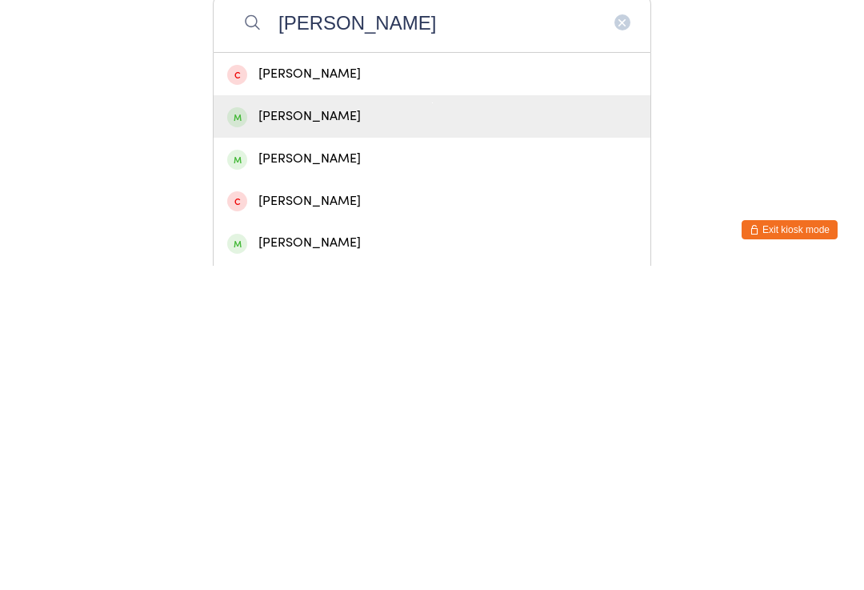
type input "[PERSON_NAME]"
click at [323, 430] on div "[PERSON_NAME]" at bounding box center [432, 441] width 410 height 22
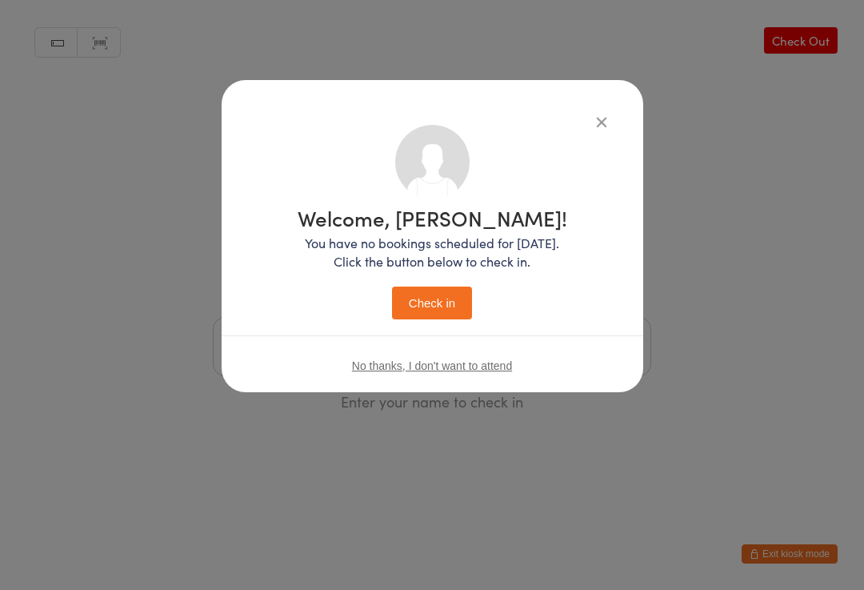
click at [426, 305] on button "Check in" at bounding box center [432, 302] width 80 height 33
